Goal: Find specific page/section

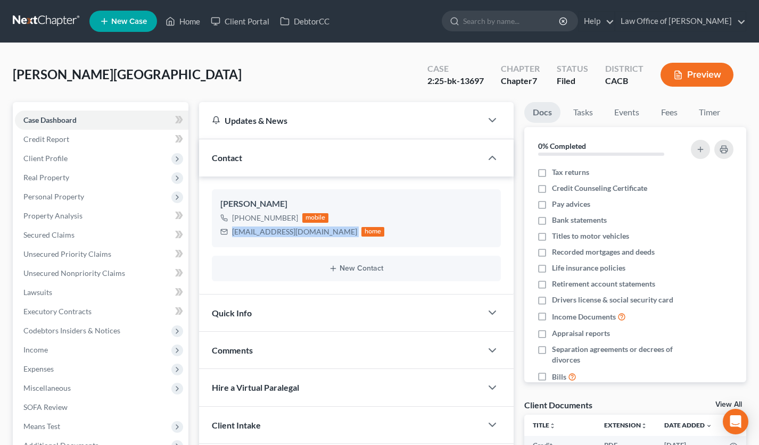
click at [36, 13] on link at bounding box center [47, 21] width 68 height 19
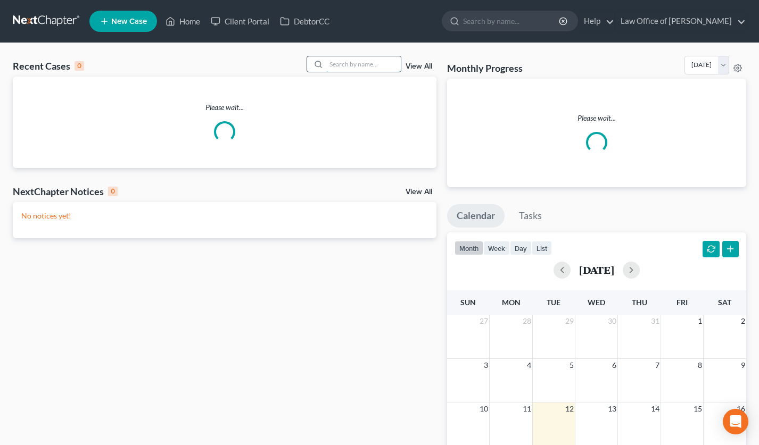
click at [360, 69] on input "search" at bounding box center [363, 63] width 75 height 15
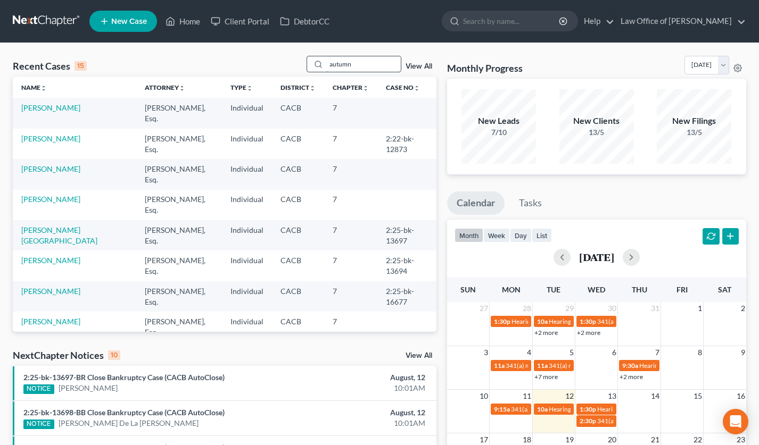
type input "autumn"
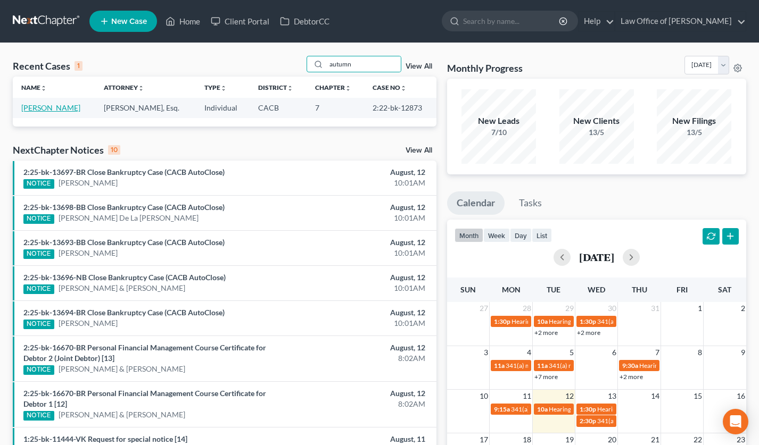
click at [49, 111] on link "[PERSON_NAME]" at bounding box center [50, 107] width 59 height 9
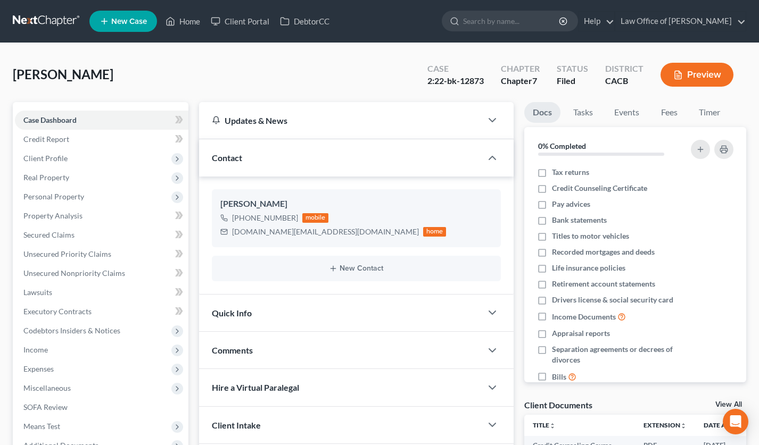
scroll to position [239, 0]
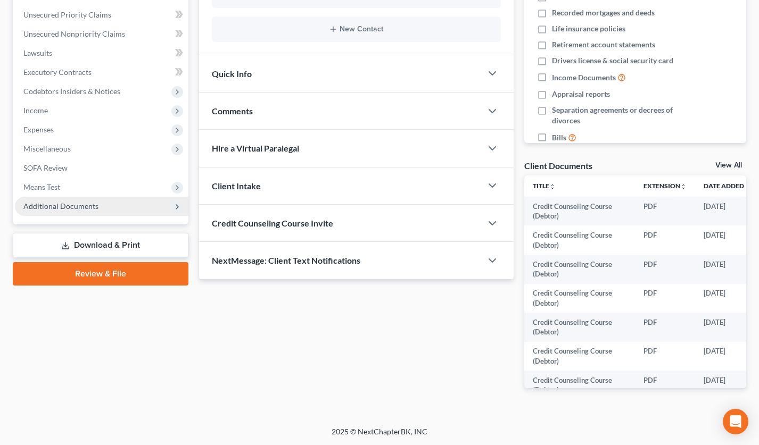
click at [105, 198] on span "Additional Documents" at bounding box center [101, 206] width 173 height 19
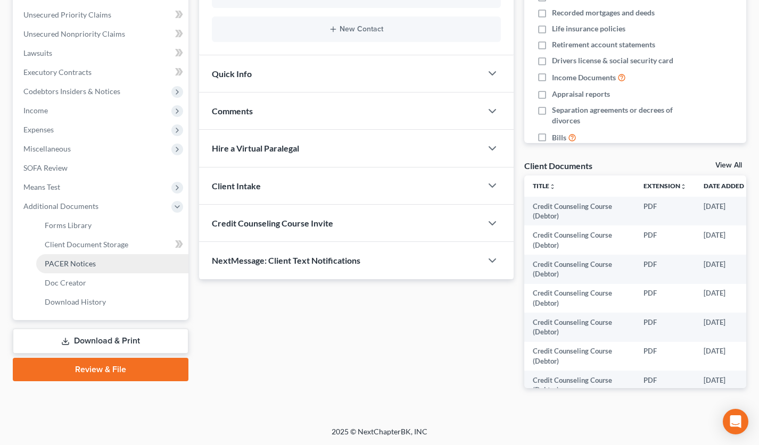
click at [104, 260] on link "PACER Notices" at bounding box center [112, 263] width 152 height 19
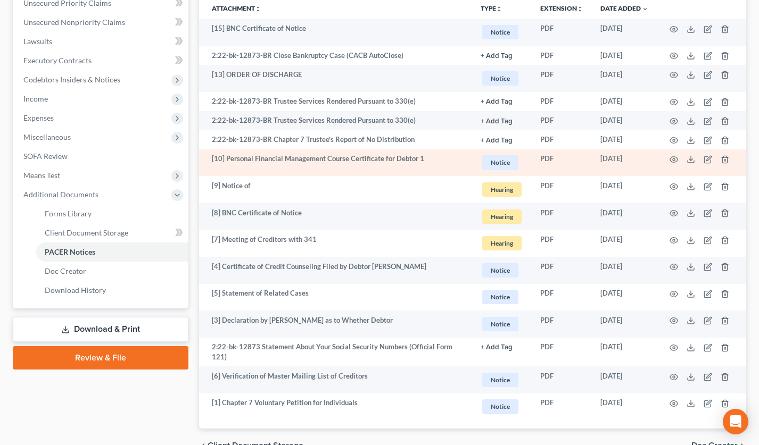
scroll to position [309, 0]
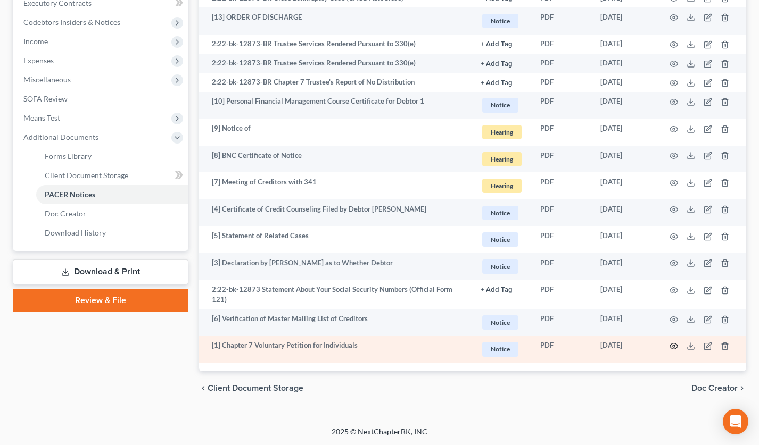
click at [674, 346] on circle "button" at bounding box center [674, 346] width 2 height 2
